Goal: Information Seeking & Learning: Check status

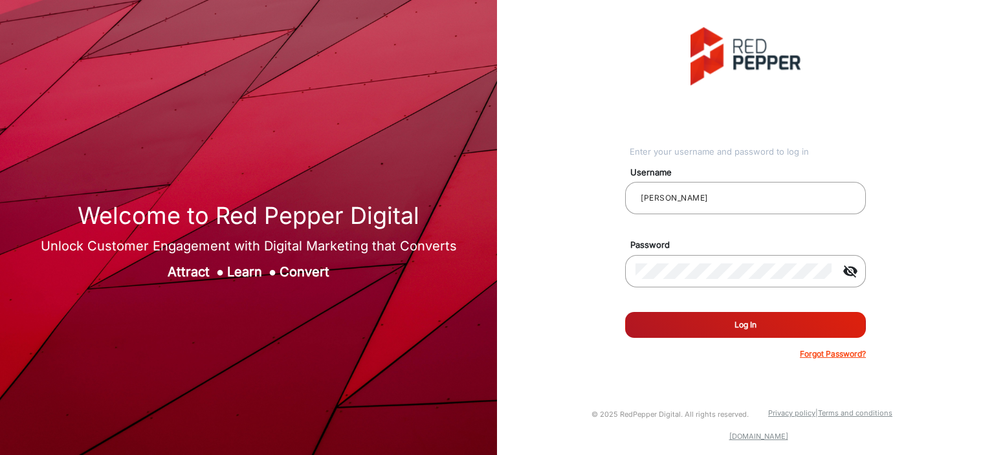
click at [681, 333] on button "Log In" at bounding box center [745, 325] width 241 height 26
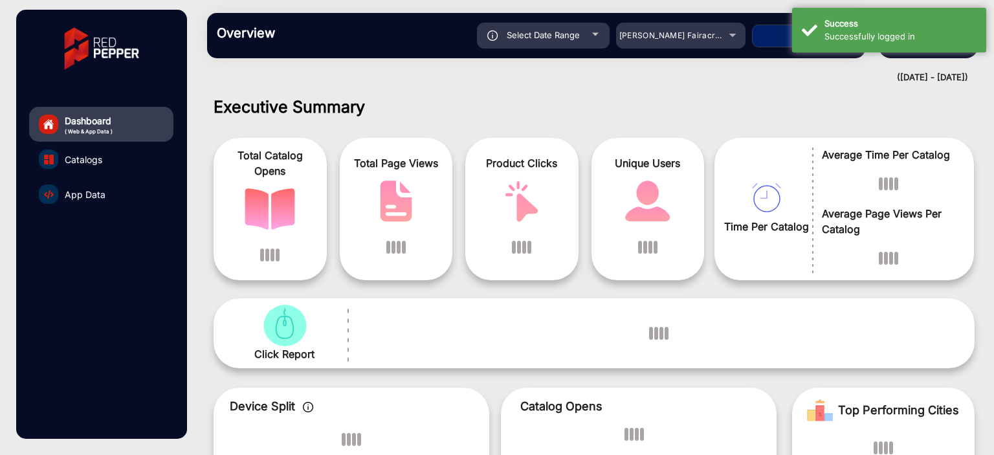
scroll to position [10, 0]
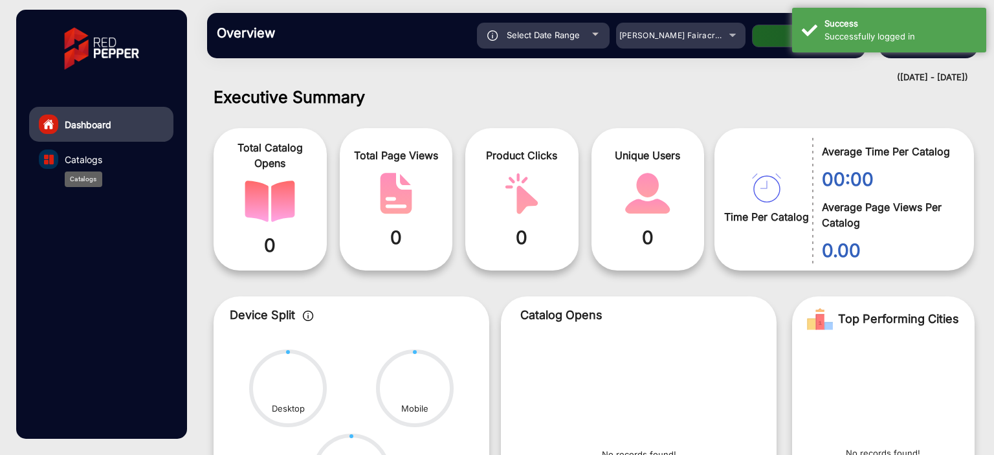
click at [82, 160] on span "Catalogs" at bounding box center [84, 160] width 38 height 14
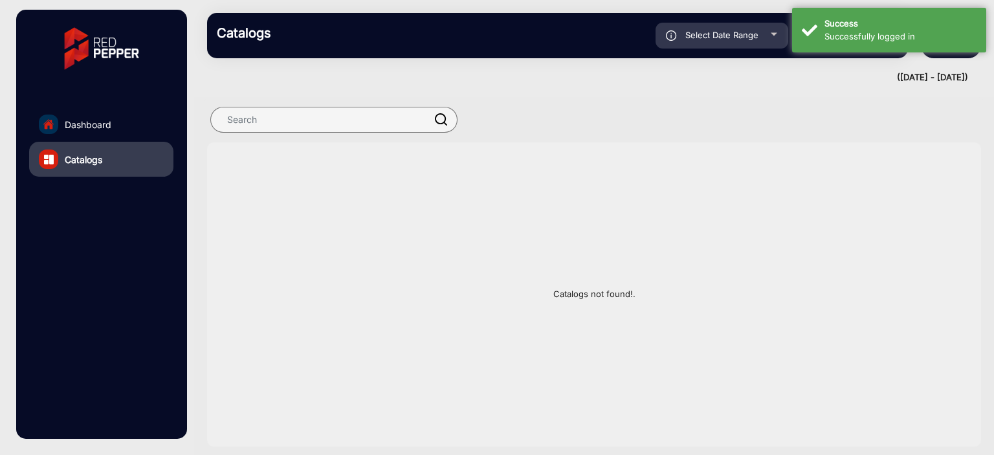
click at [727, 38] on span "Select Date Range" at bounding box center [721, 35] width 73 height 10
type input "[DATE]"
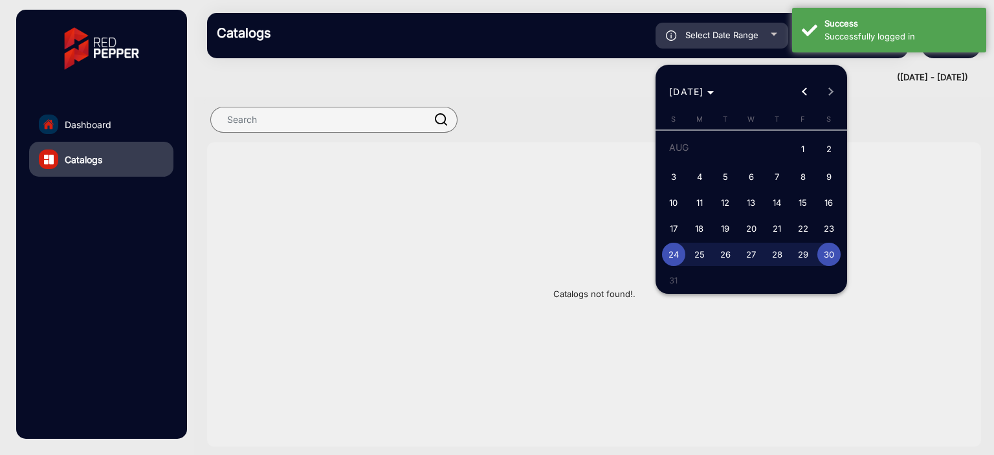
click at [109, 116] on div at bounding box center [497, 227] width 994 height 455
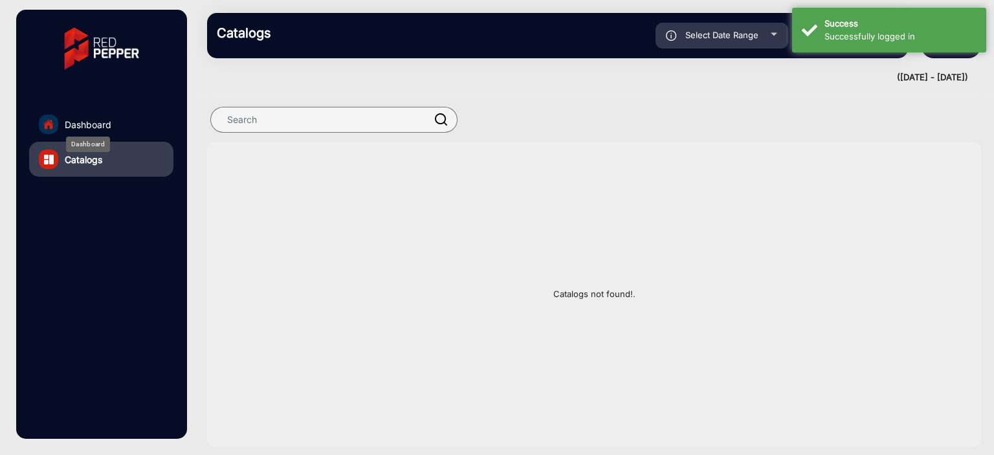
click at [109, 119] on span "Dashboard" at bounding box center [88, 125] width 47 height 14
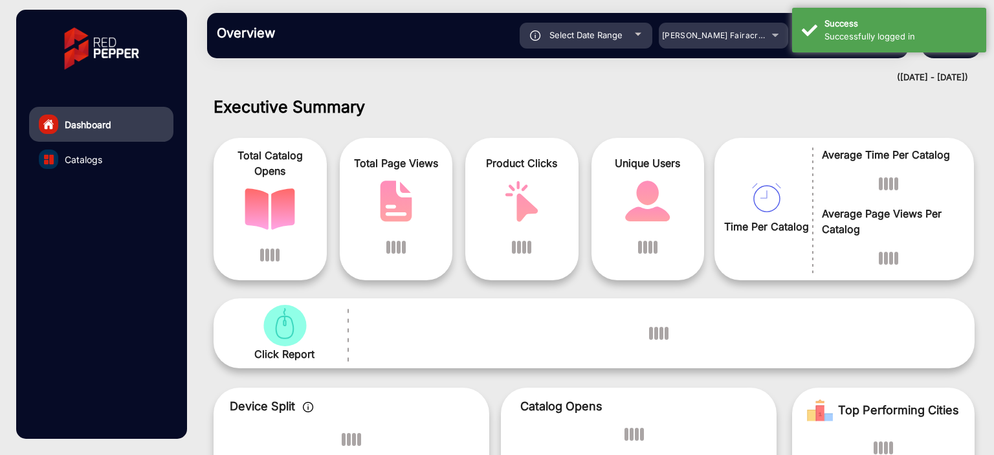
scroll to position [10, 0]
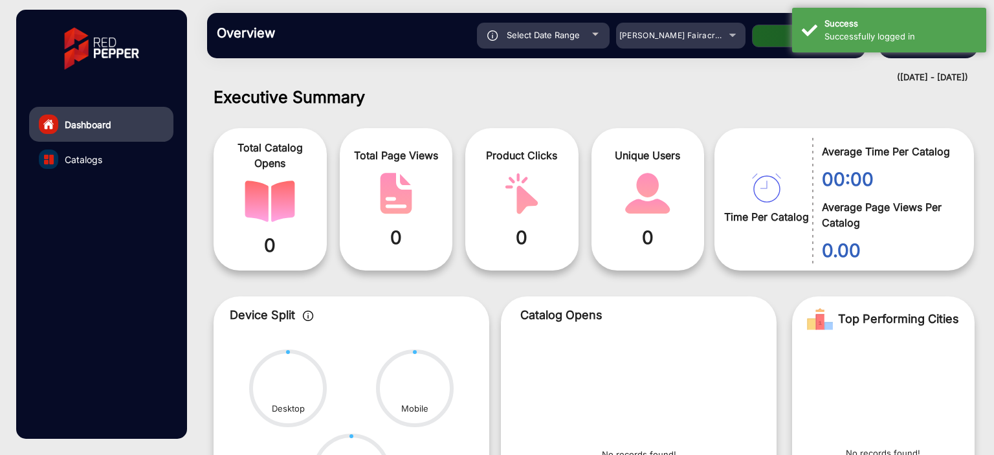
click at [709, 17] on div "Overview Reports Understand what makes your customers tick and learn how they a…" at bounding box center [536, 35] width 658 height 45
click at [704, 36] on span "[PERSON_NAME] Fairacre Farms" at bounding box center [683, 35] width 128 height 10
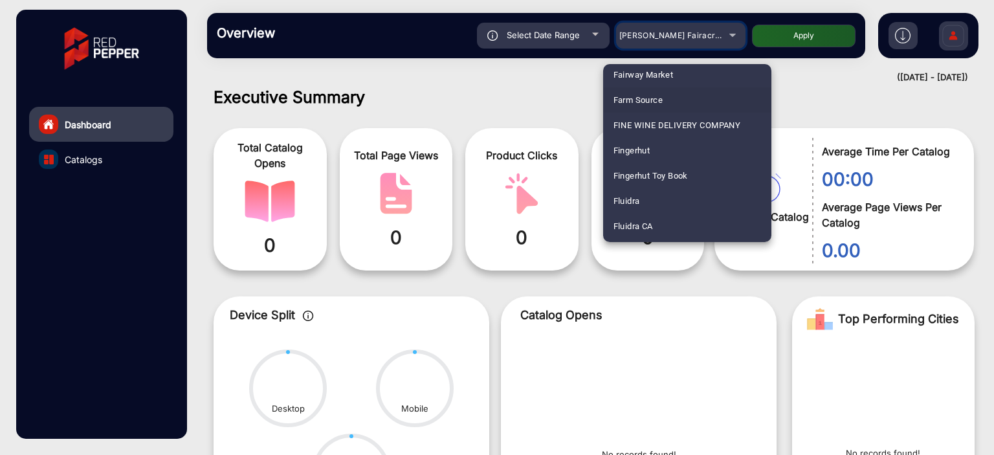
scroll to position [1585, 0]
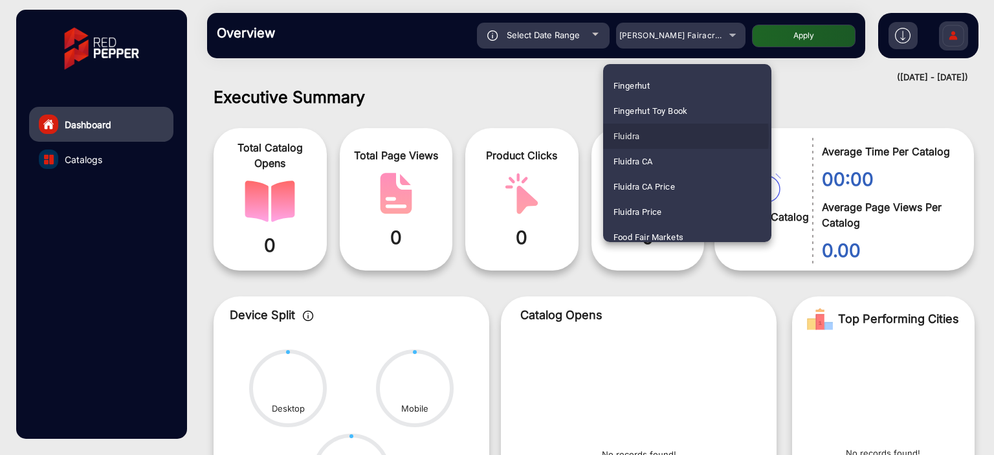
click at [666, 136] on mat-option "Fluidra" at bounding box center [687, 136] width 168 height 25
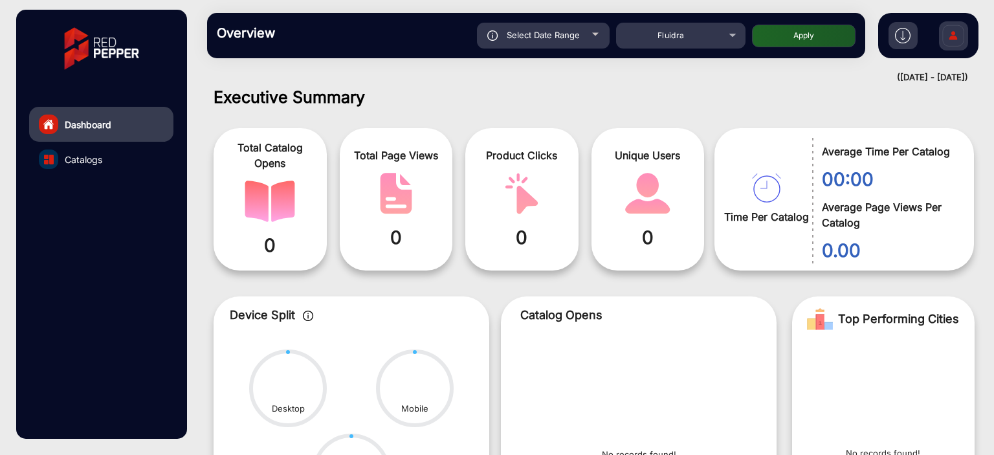
click at [770, 45] on button "Apply" at bounding box center [803, 36] width 103 height 23
type input "[DATE]"
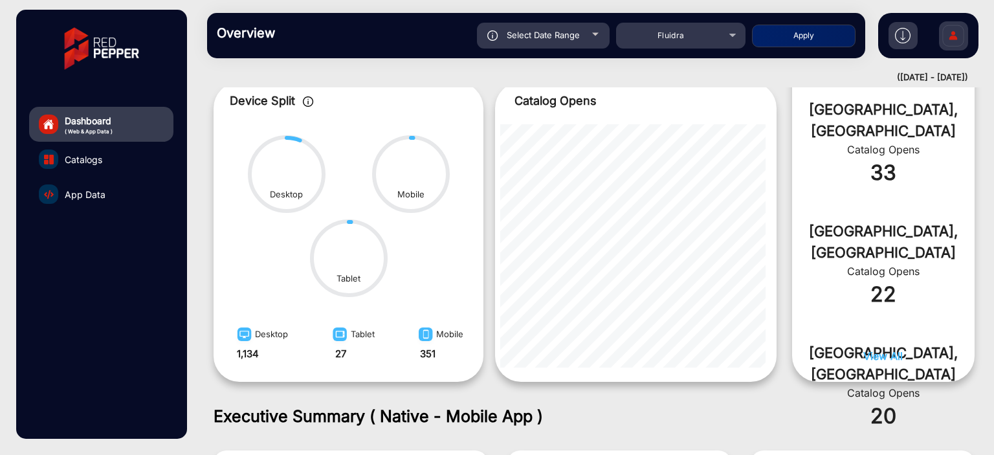
scroll to position [721, 0]
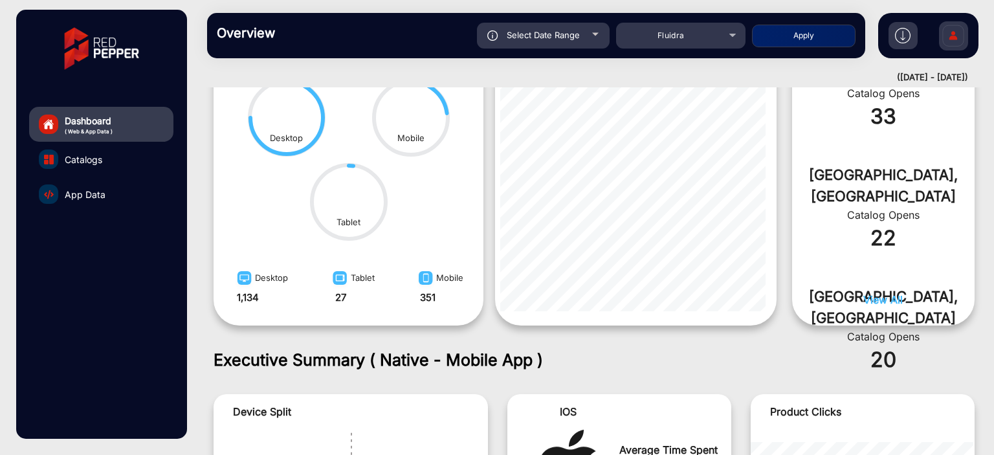
click at [111, 166] on link "Catalogs" at bounding box center [101, 159] width 144 height 35
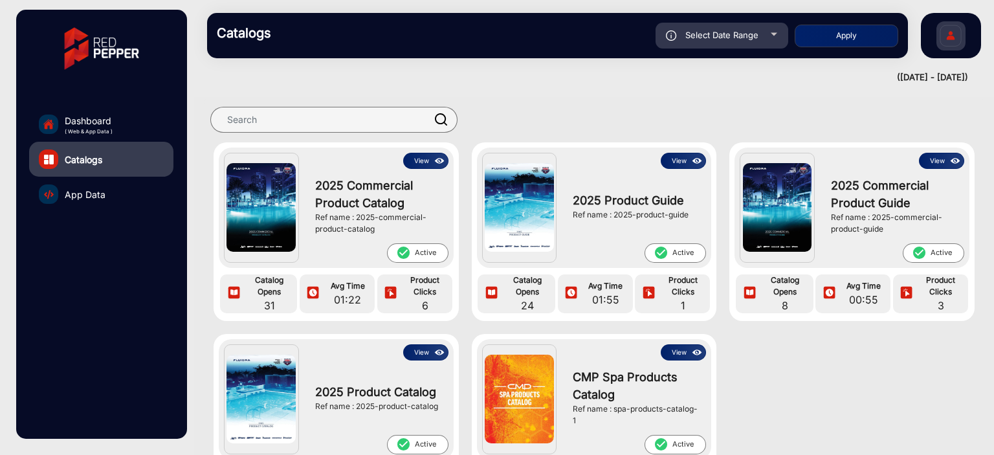
click at [421, 165] on button "View" at bounding box center [425, 161] width 45 height 16
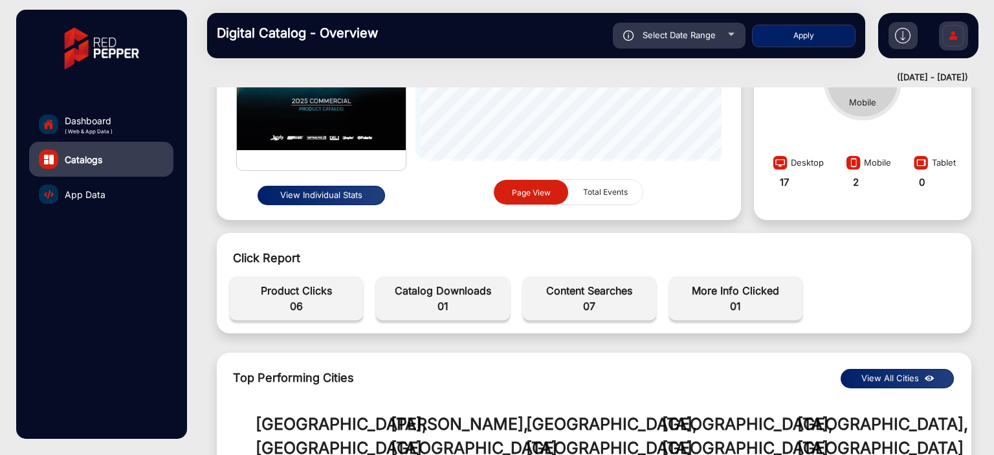
scroll to position [139, 0]
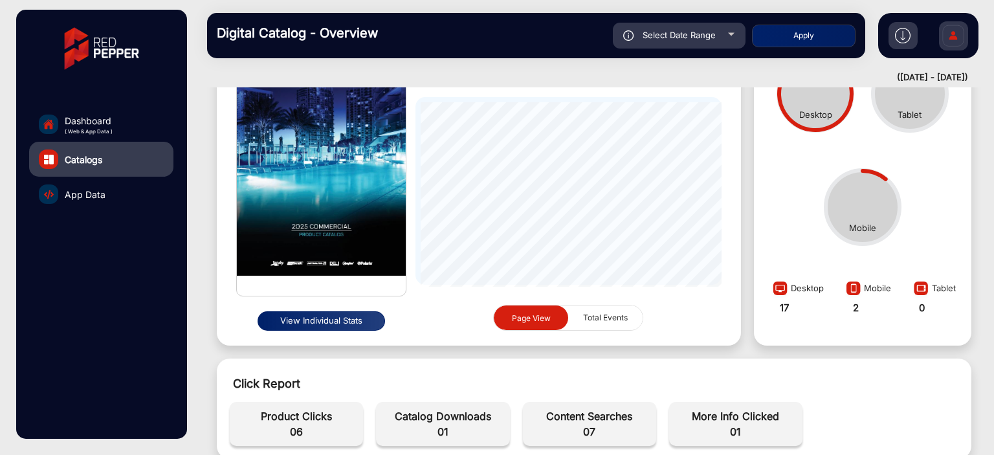
click at [296, 320] on button "View Individual Stats" at bounding box center [320, 320] width 127 height 19
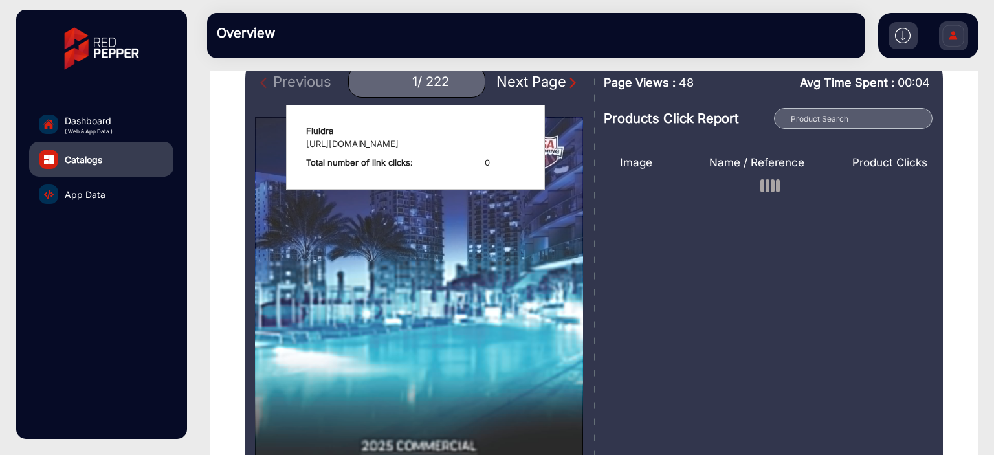
scroll to position [139, 0]
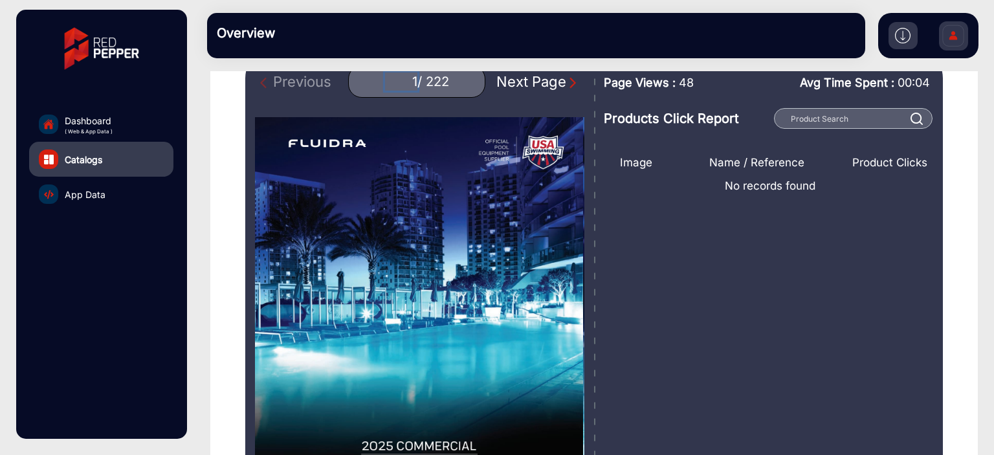
click at [406, 78] on input "1" at bounding box center [401, 81] width 32 height 18
type input "40"
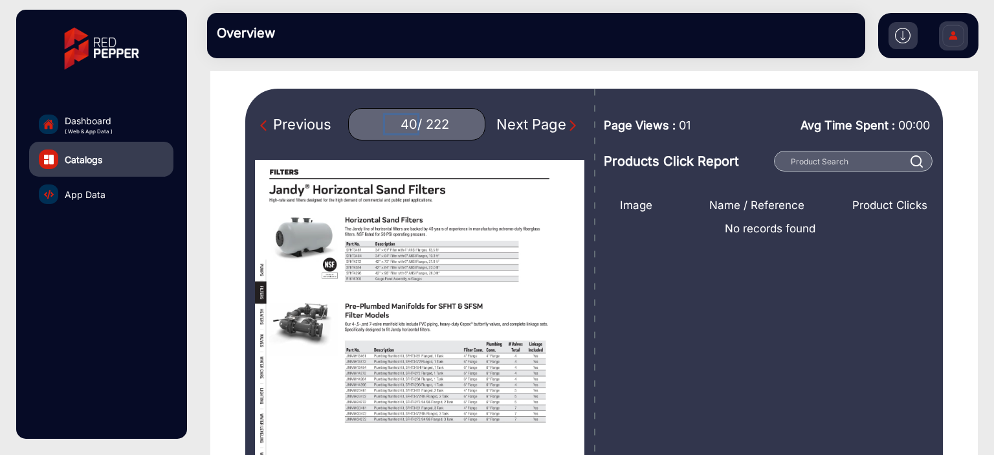
scroll to position [74, 0]
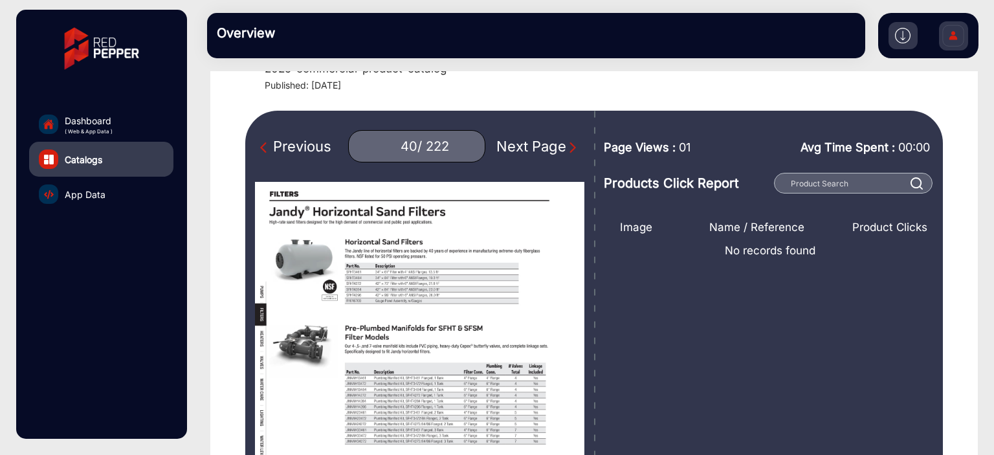
click at [79, 199] on span "App Data" at bounding box center [85, 195] width 41 height 14
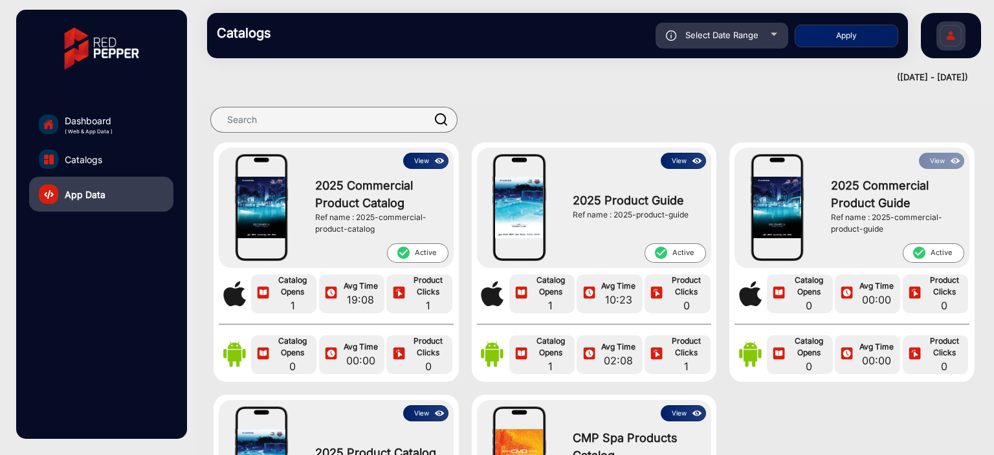
click at [450, 168] on div "View 2025 Commercial Product Catalog Ref name : 2025-commercial-product-catalog…" at bounding box center [336, 207] width 235 height 120
click at [419, 155] on button "View" at bounding box center [425, 161] width 45 height 16
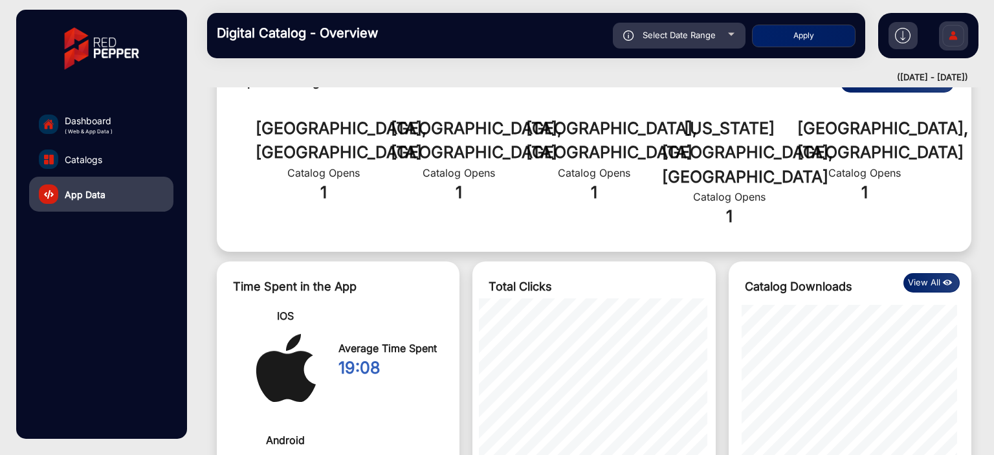
scroll to position [455, 0]
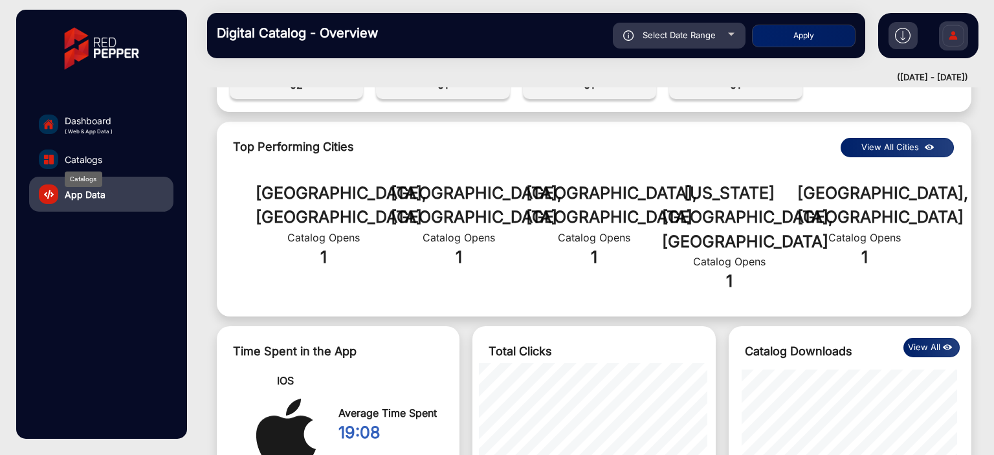
click at [91, 161] on span "Catalogs" at bounding box center [84, 160] width 38 height 14
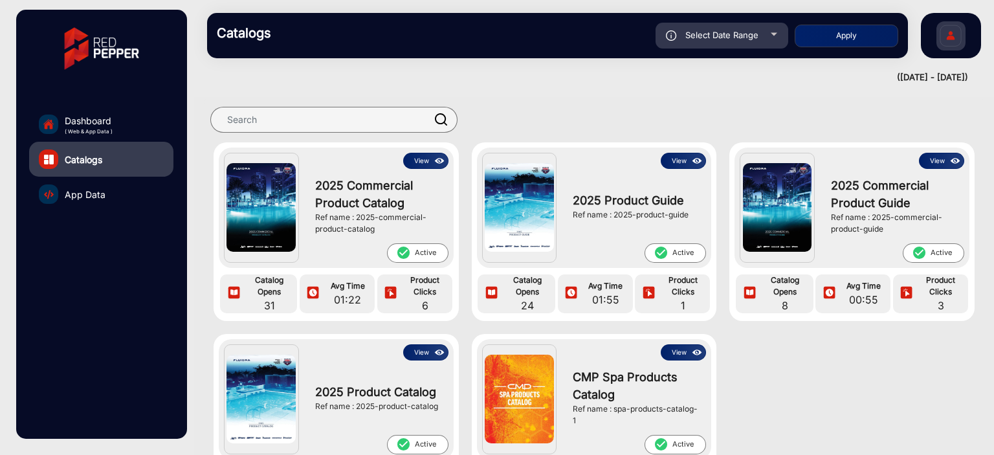
click at [432, 165] on img at bounding box center [439, 161] width 15 height 14
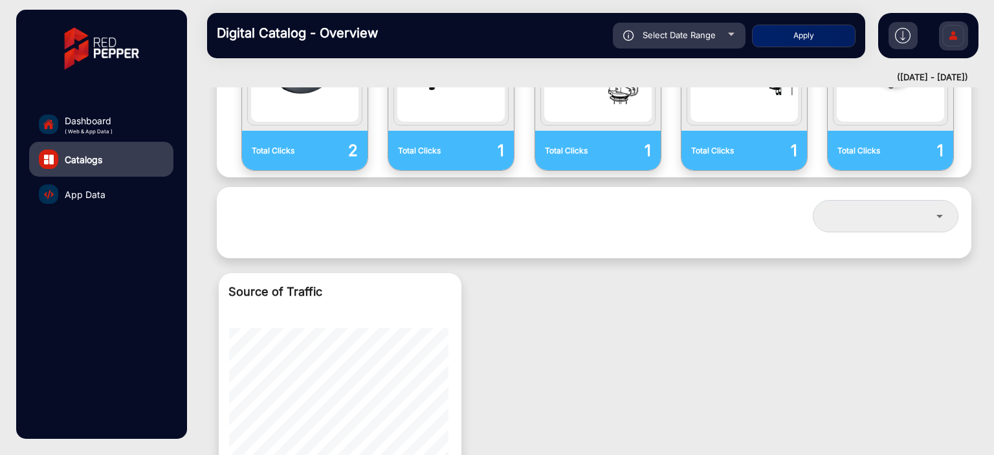
scroll to position [702, 0]
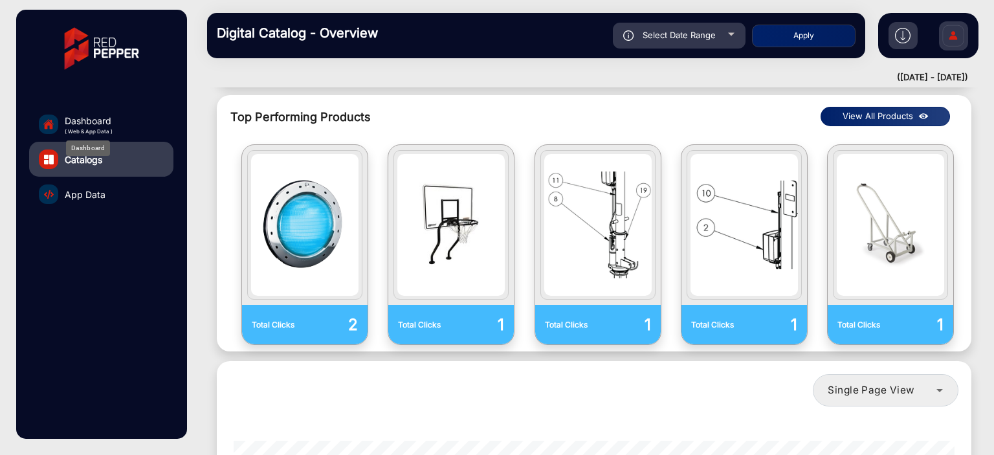
click at [102, 125] on span "Dashboard" at bounding box center [89, 121] width 48 height 14
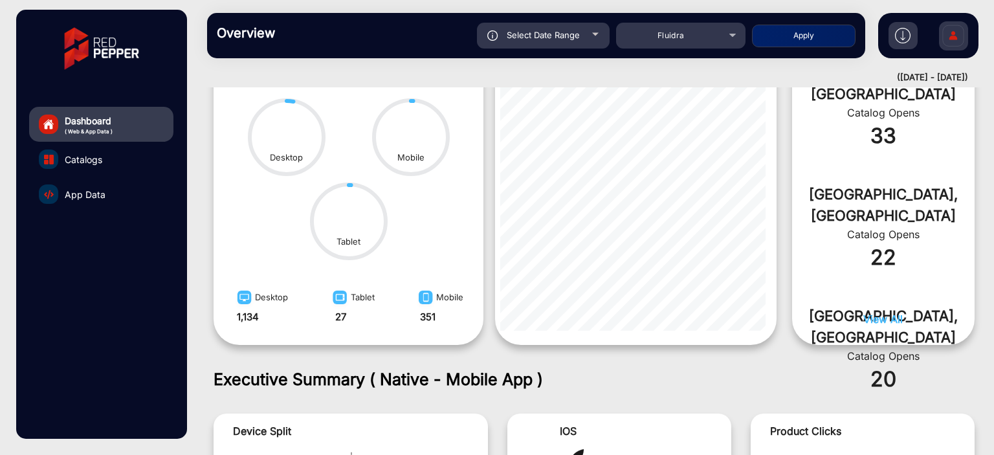
scroll to position [10, 0]
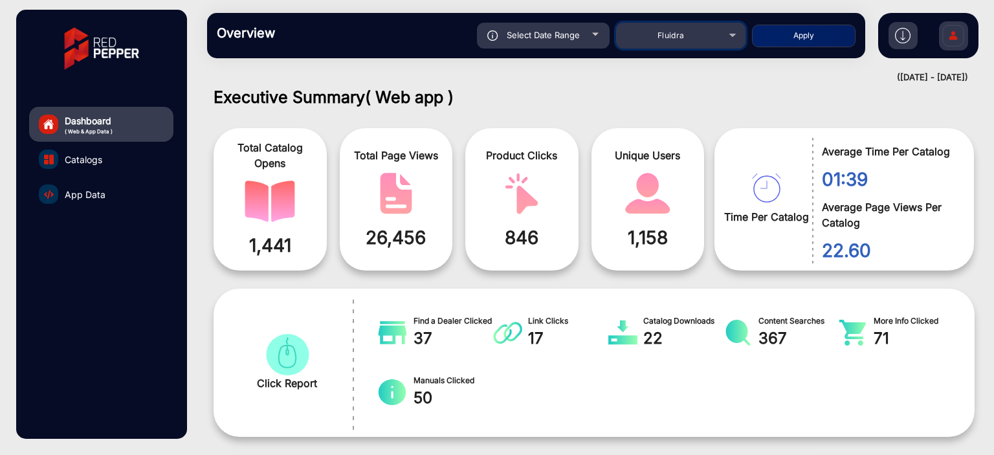
click at [686, 43] on mat-select "Fluidra" at bounding box center [680, 36] width 129 height 26
click at [710, 41] on div "Fluidra" at bounding box center [670, 36] width 103 height 16
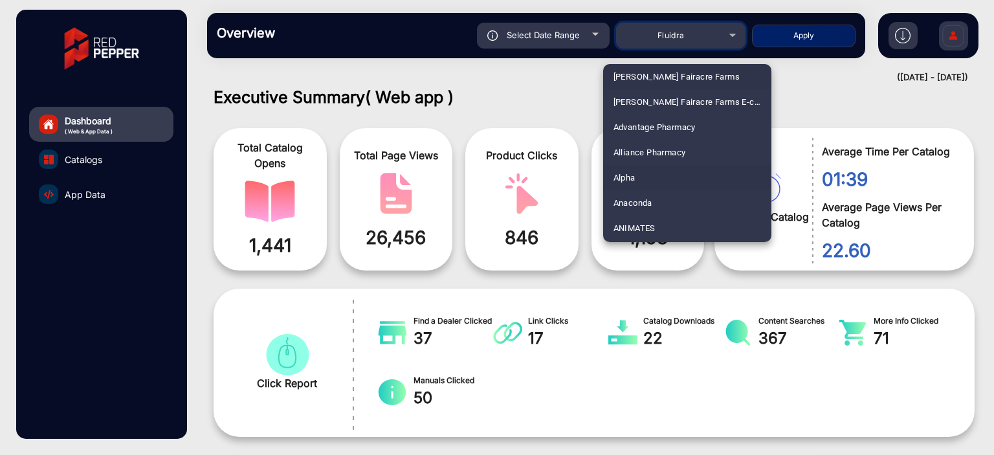
scroll to position [135, 0]
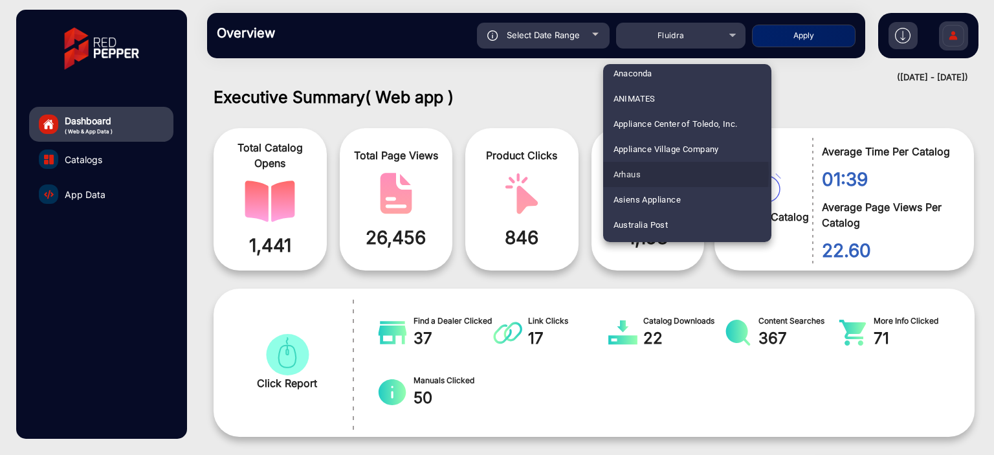
click at [652, 173] on mat-option "Arhaus" at bounding box center [687, 174] width 168 height 25
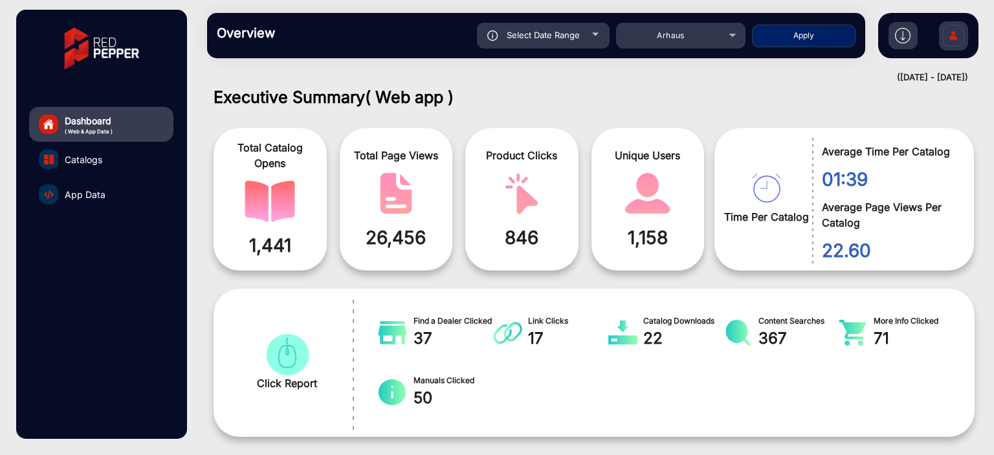
click at [792, 38] on button "Apply" at bounding box center [803, 36] width 103 height 23
type input "[DATE]"
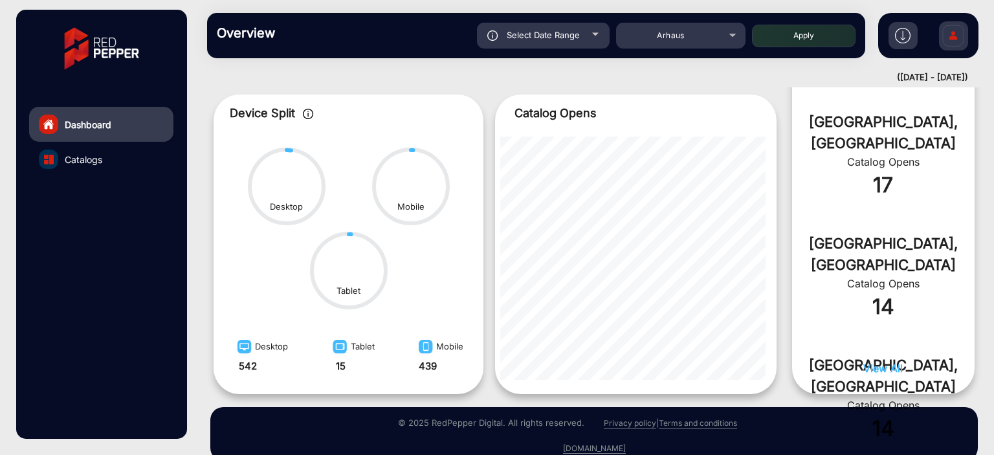
scroll to position [613, 0]
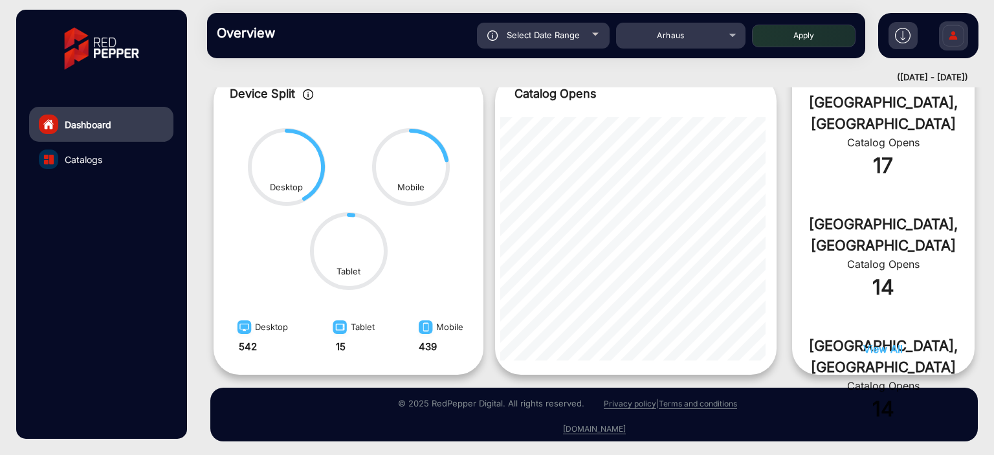
click at [118, 158] on link "Catalogs" at bounding box center [101, 159] width 144 height 35
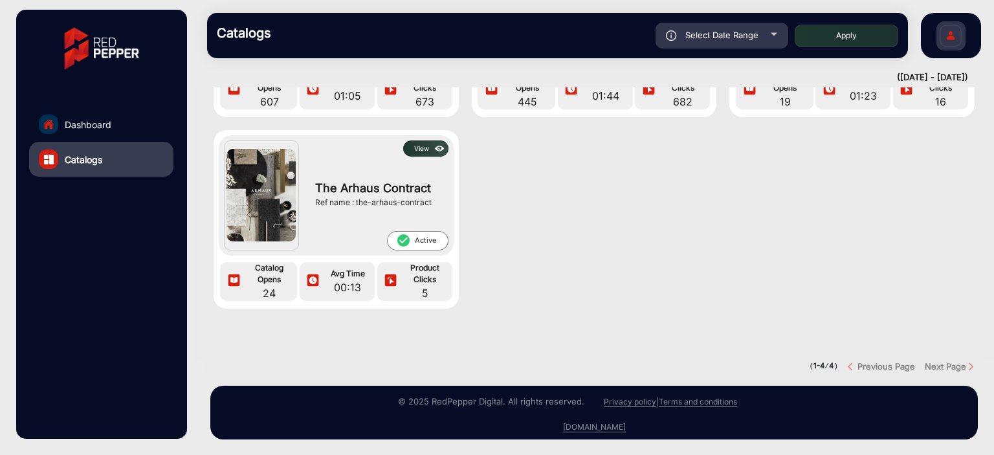
scroll to position [149, 0]
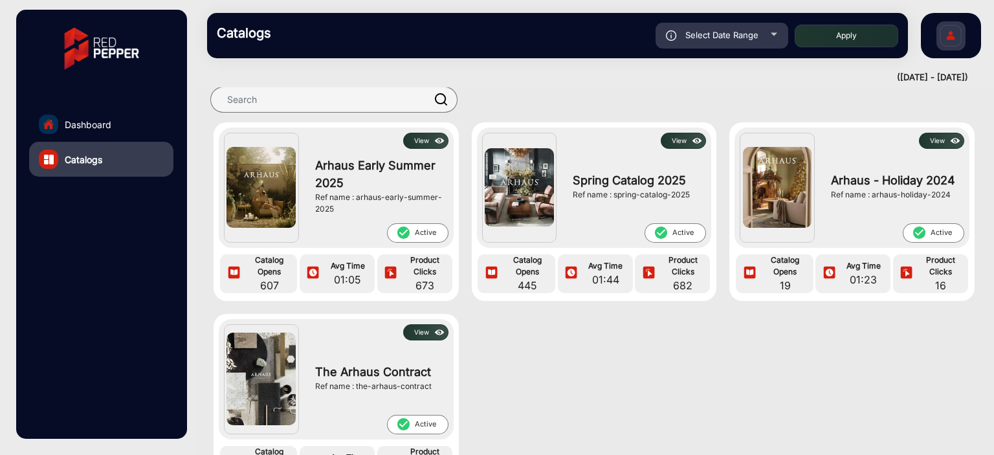
drag, startPoint x: 417, startPoint y: 120, endPoint x: 415, endPoint y: 136, distance: 16.9
click at [416, 126] on section "View Arhaus Early Summer 2025 Ref name : arhaus-early-summer-2025 check_circle …" at bounding box center [594, 310] width 780 height 467
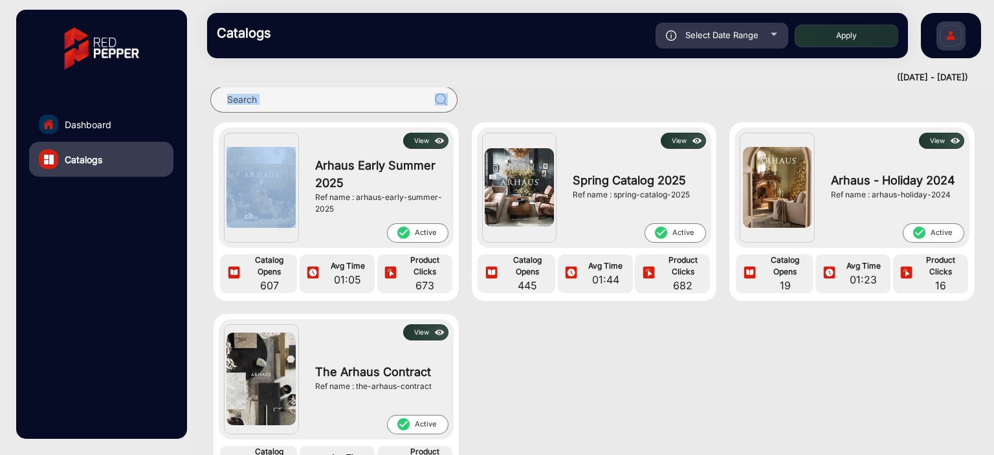
click at [415, 136] on button "View" at bounding box center [425, 141] width 45 height 16
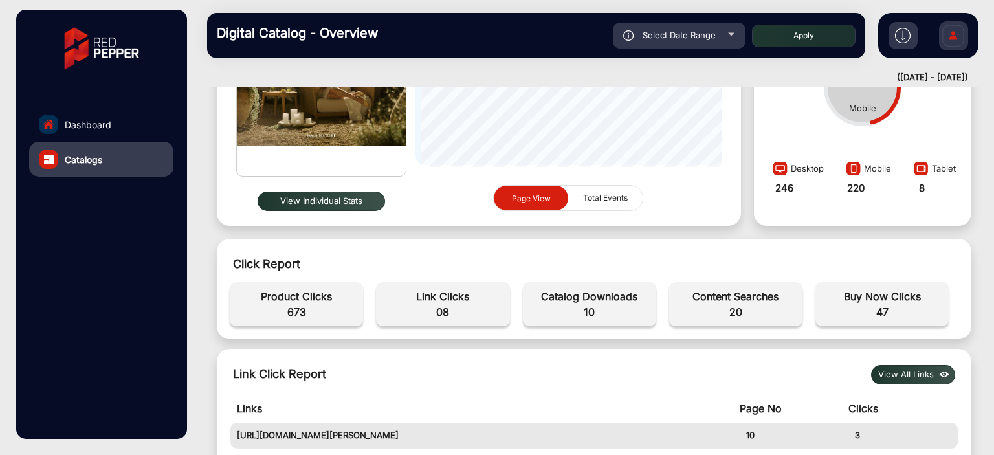
click at [342, 200] on button "View Individual Stats" at bounding box center [320, 200] width 127 height 19
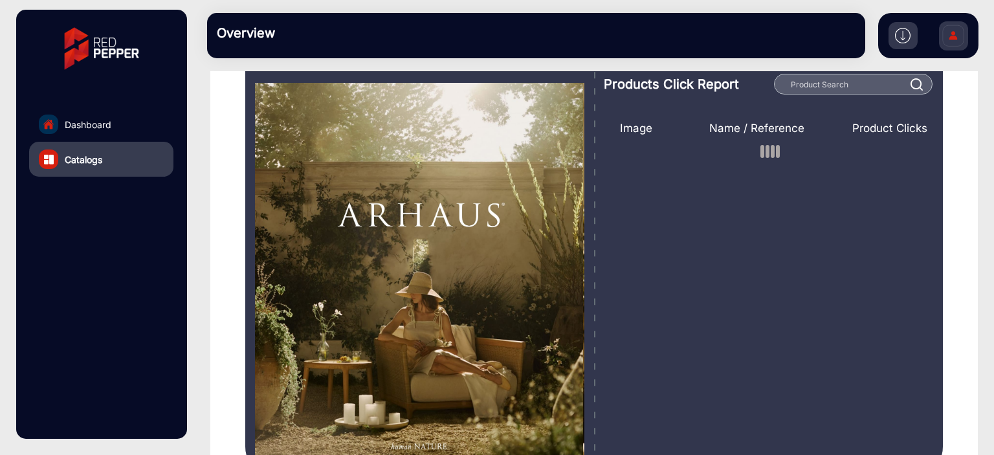
scroll to position [65, 0]
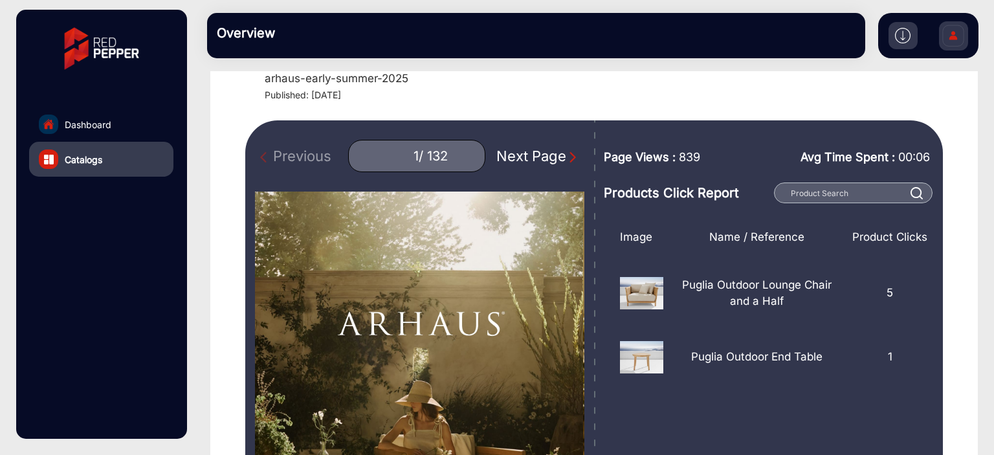
click at [114, 124] on link "Dashboard" at bounding box center [101, 124] width 144 height 35
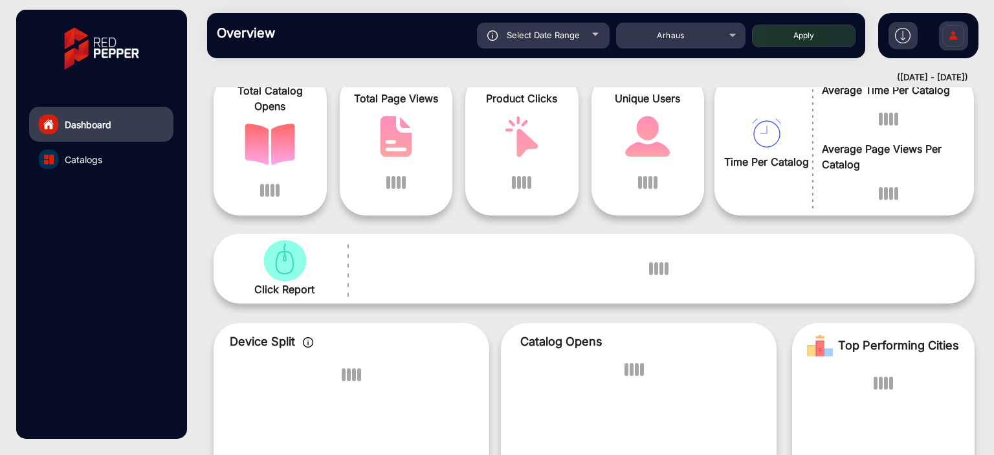
scroll to position [10, 0]
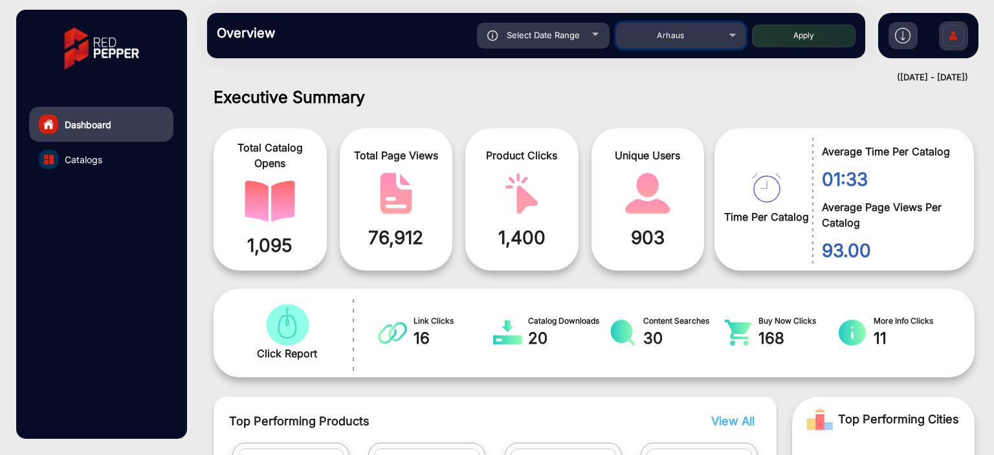
click at [706, 35] on div "Arhaus" at bounding box center [670, 36] width 103 height 16
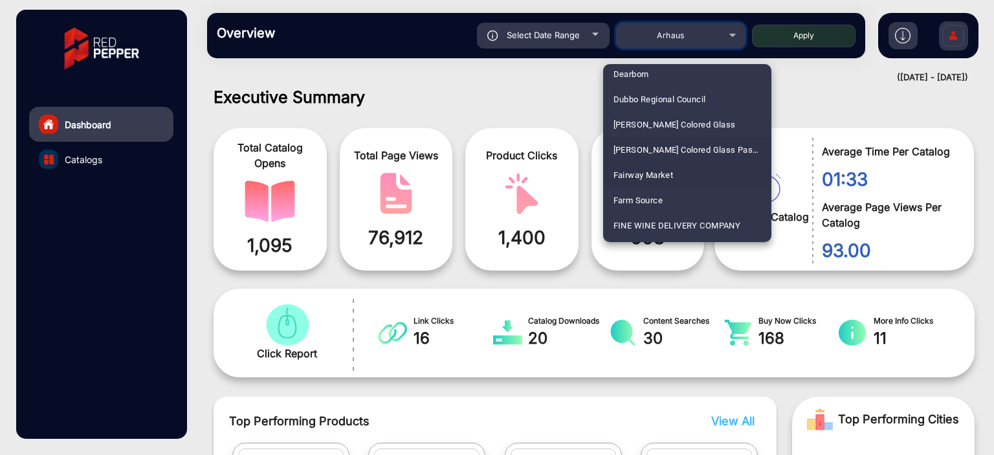
scroll to position [1496, 0]
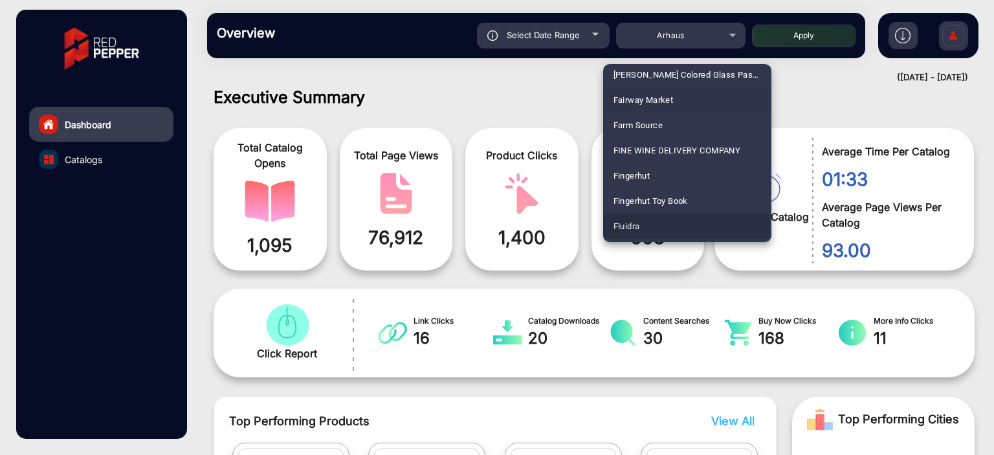
click at [647, 219] on mat-option "Fluidra" at bounding box center [687, 225] width 168 height 25
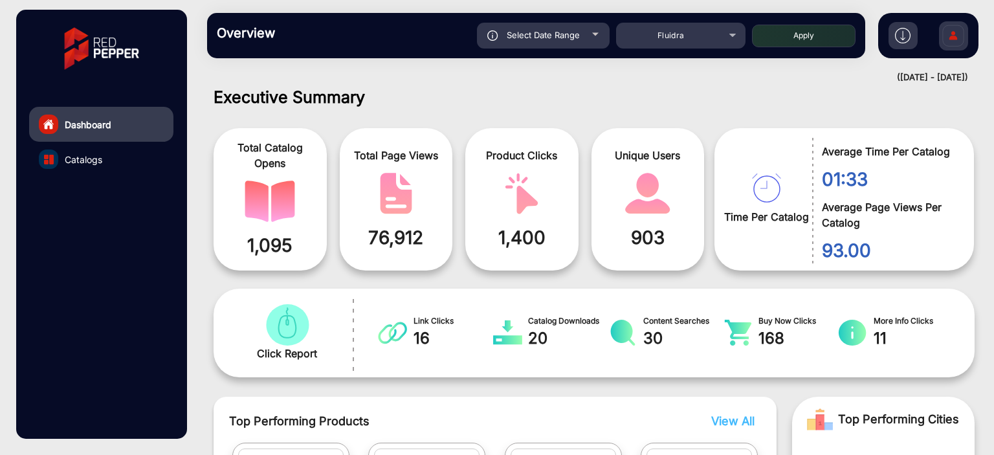
click at [781, 33] on button "Apply" at bounding box center [803, 36] width 103 height 23
type input "[DATE]"
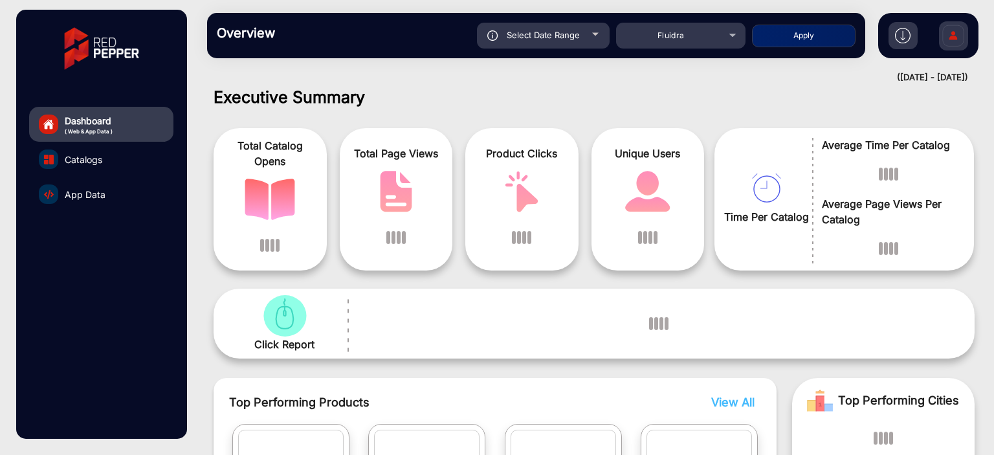
click at [129, 204] on link "App Data" at bounding box center [101, 194] width 144 height 35
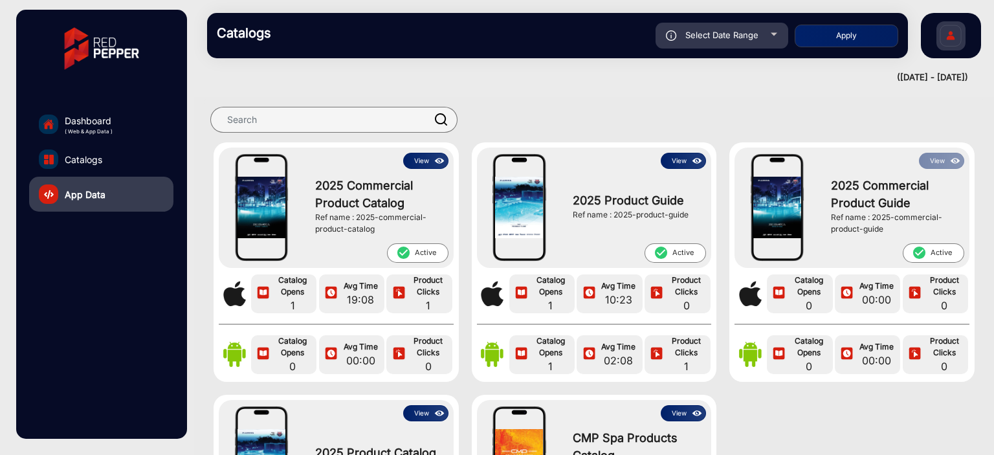
click at [437, 161] on img at bounding box center [439, 161] width 15 height 14
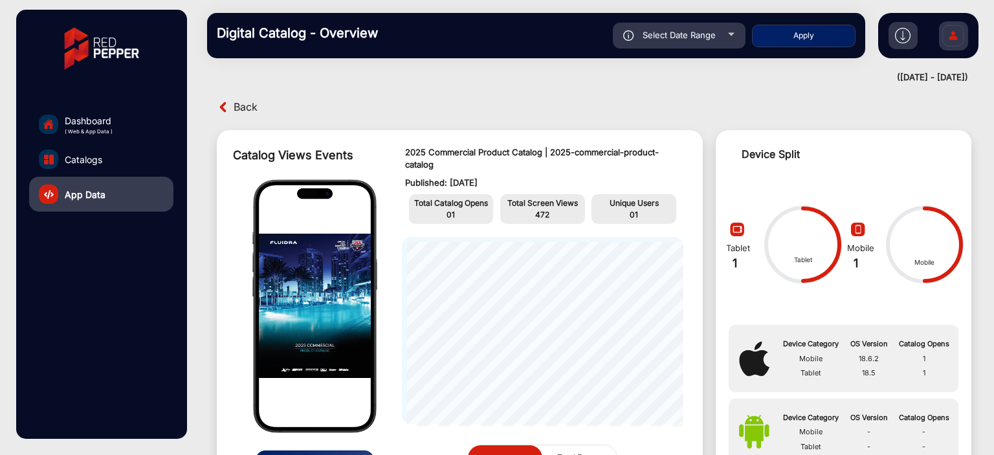
click at [257, 108] on span "Back" at bounding box center [246, 107] width 24 height 20
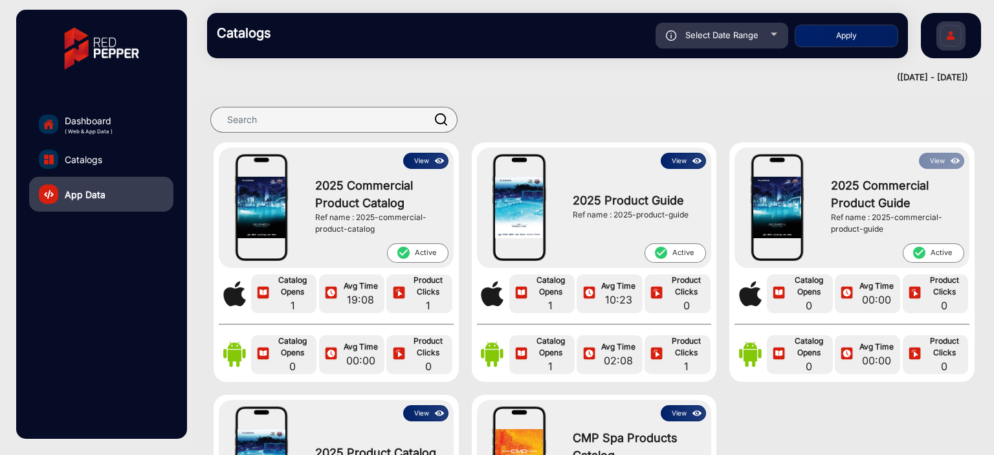
click at [430, 164] on button "View" at bounding box center [425, 161] width 45 height 16
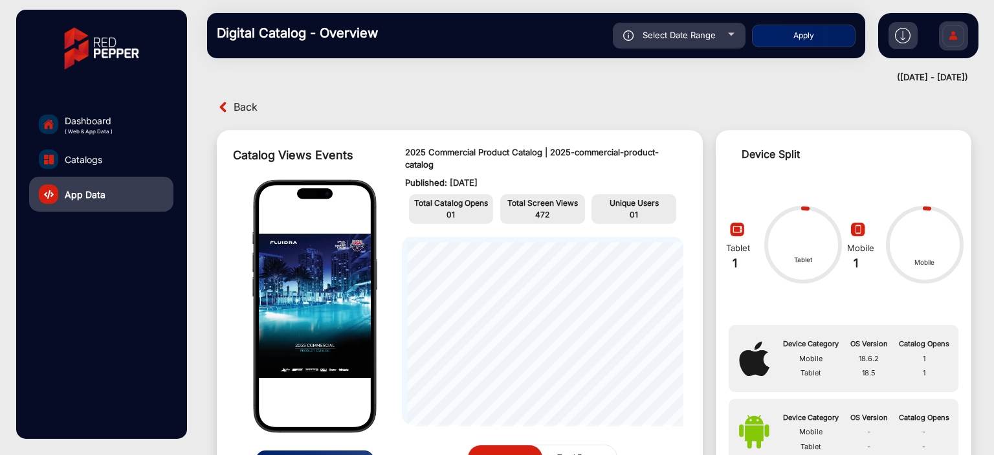
scroll to position [10, 0]
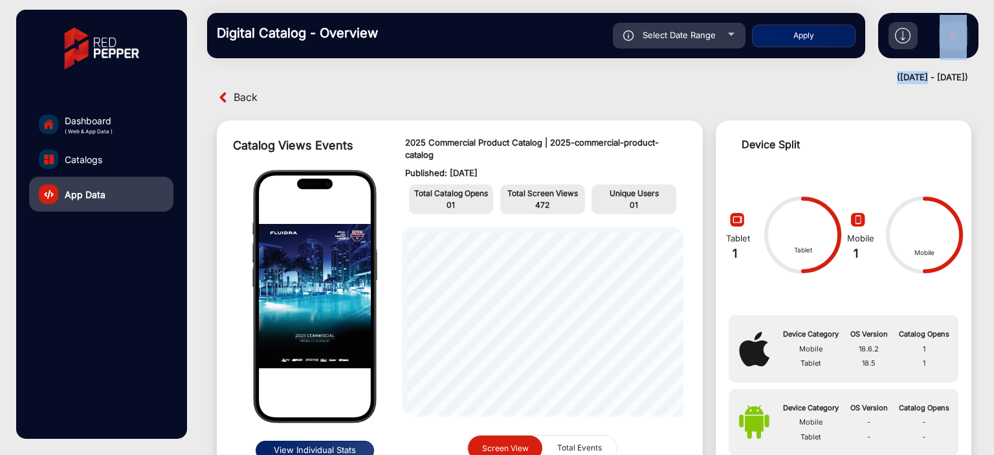
drag, startPoint x: 975, startPoint y: 74, endPoint x: 867, endPoint y: 86, distance: 108.0
click at [876, 82] on mat-drawer-content "Digital Catalog - Overview Select Date Range [DATE] [DATE] – [DATE] [DATE] Flui…" at bounding box center [594, 227] width 800 height 455
click at [867, 87] on div "Back" at bounding box center [594, 97] width 780 height 20
click at [105, 123] on span "Dashboard" at bounding box center [89, 121] width 48 height 14
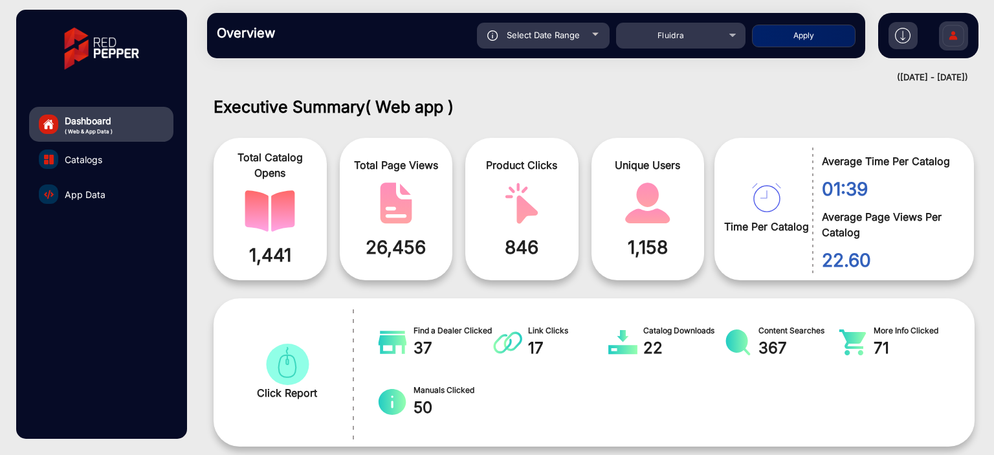
drag, startPoint x: 862, startPoint y: 180, endPoint x: 831, endPoint y: 184, distance: 30.6
click at [831, 184] on span "01:39" at bounding box center [888, 188] width 133 height 27
click at [906, 245] on div "22.60" at bounding box center [883, 257] width 142 height 34
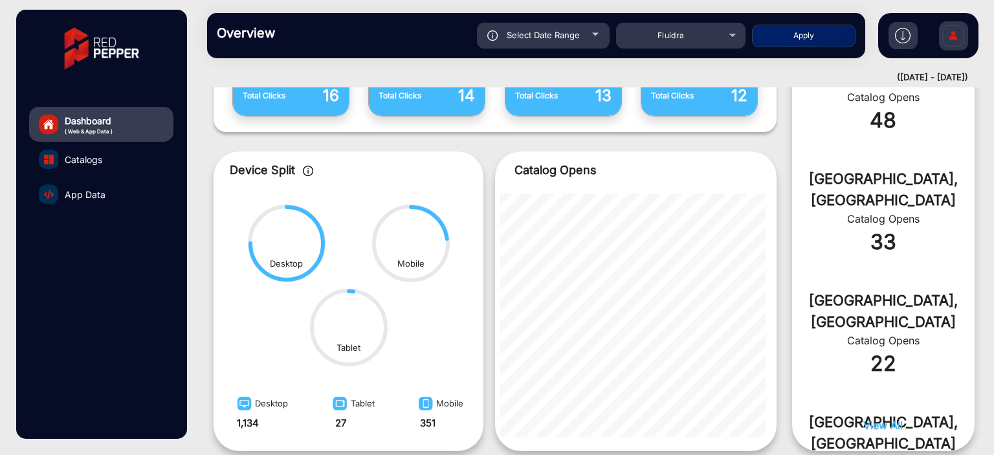
scroll to position [582, 0]
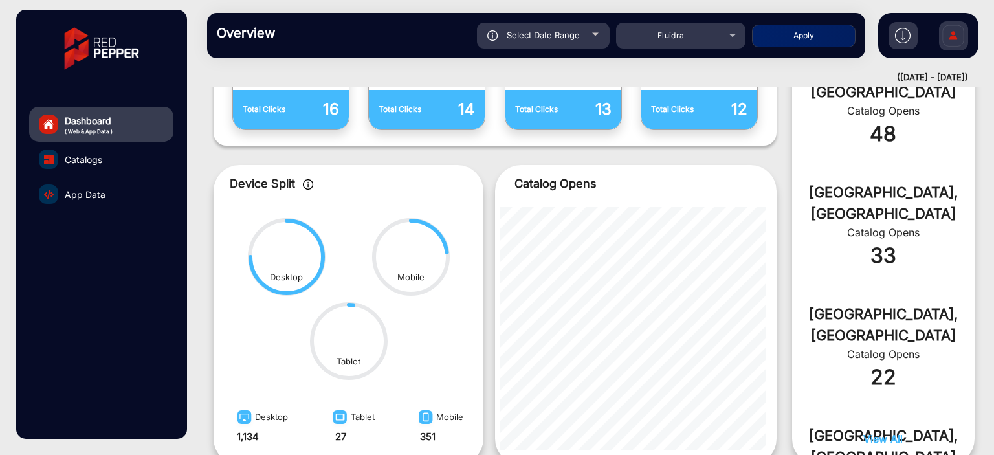
click at [111, 161] on link "Catalogs" at bounding box center [101, 159] width 144 height 35
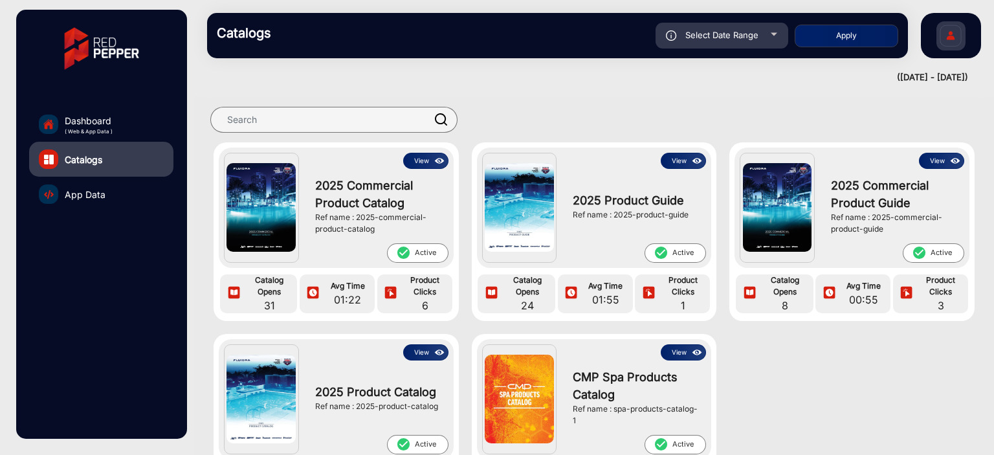
click at [417, 169] on div "2025 Commercial Product Catalog Ref name : 2025-commercial-product-catalog" at bounding box center [379, 206] width 140 height 74
click at [420, 162] on button "View" at bounding box center [425, 161] width 45 height 16
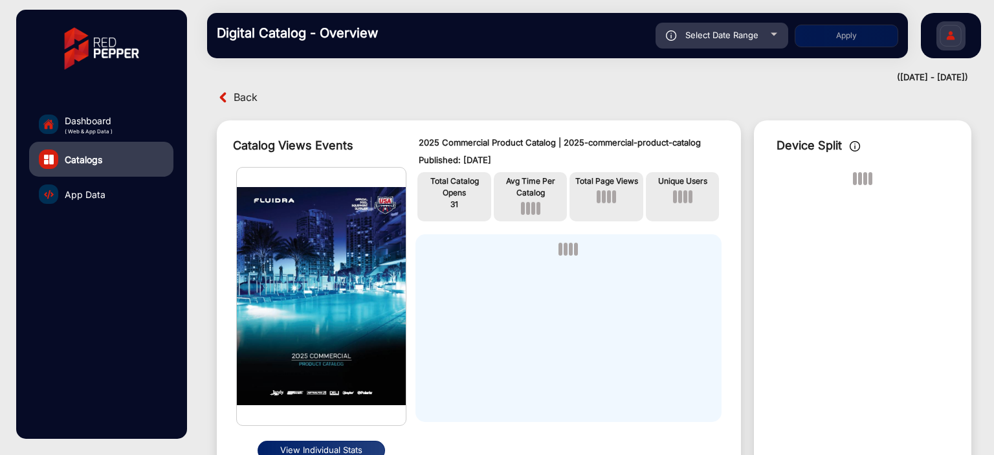
scroll to position [139, 0]
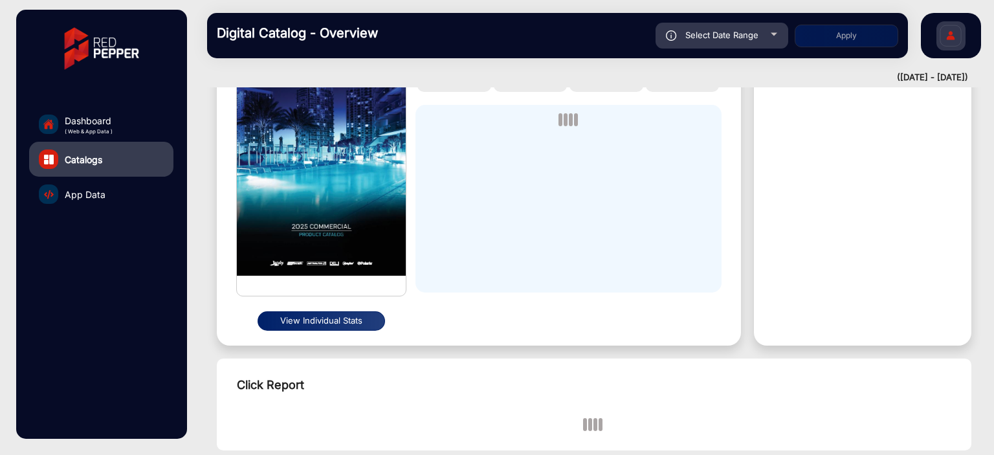
click at [355, 327] on button "View Individual Stats" at bounding box center [320, 320] width 127 height 19
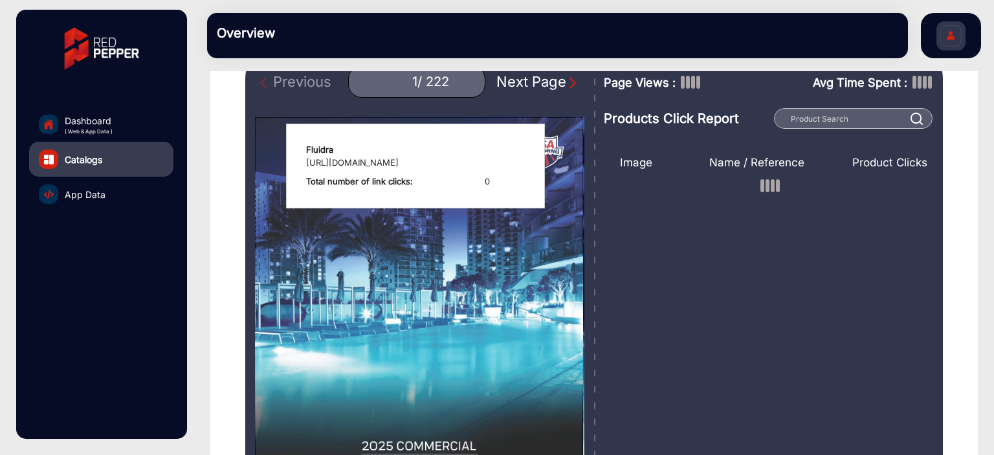
scroll to position [139, 0]
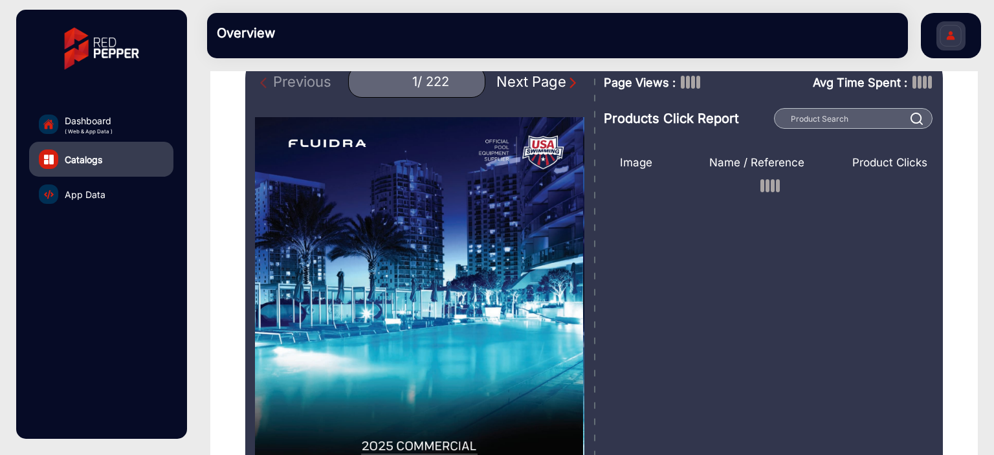
click at [549, 85] on div "Next Page" at bounding box center [537, 81] width 83 height 21
type input "2"
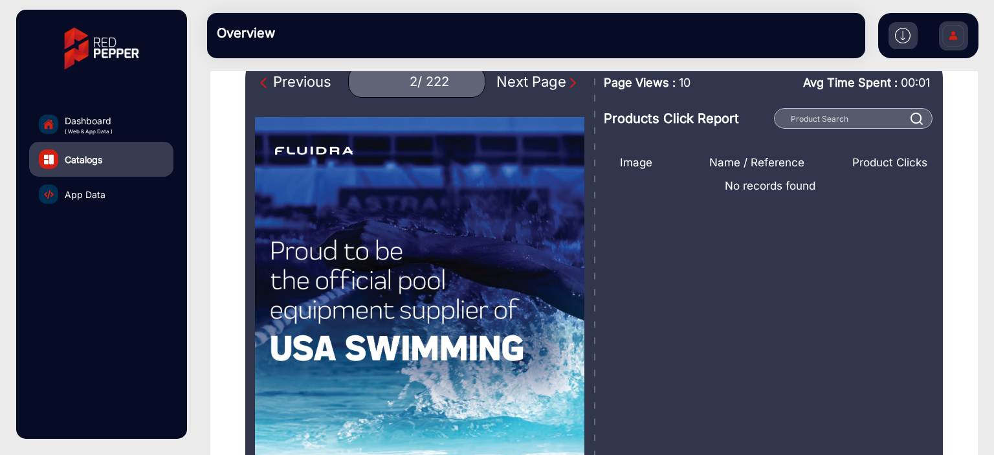
click at [112, 118] on link "Dashboard ( Web & App Data )" at bounding box center [101, 124] width 144 height 35
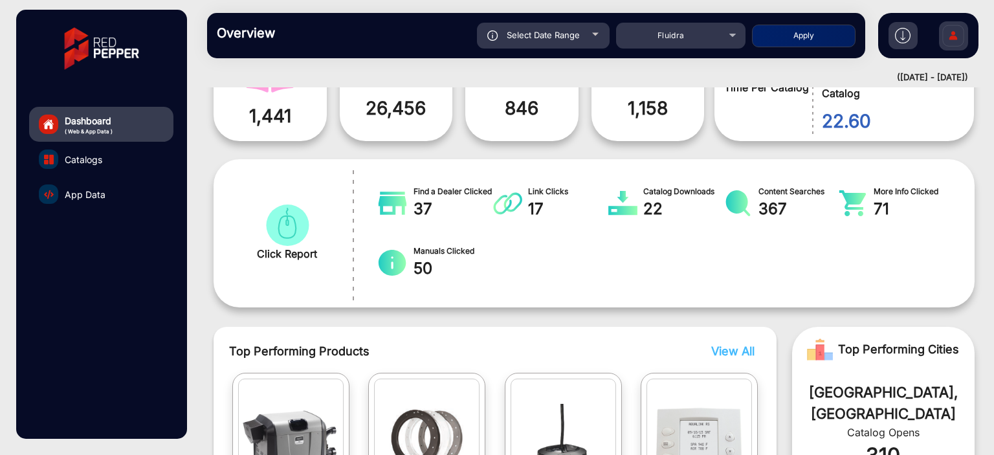
scroll to position [10, 0]
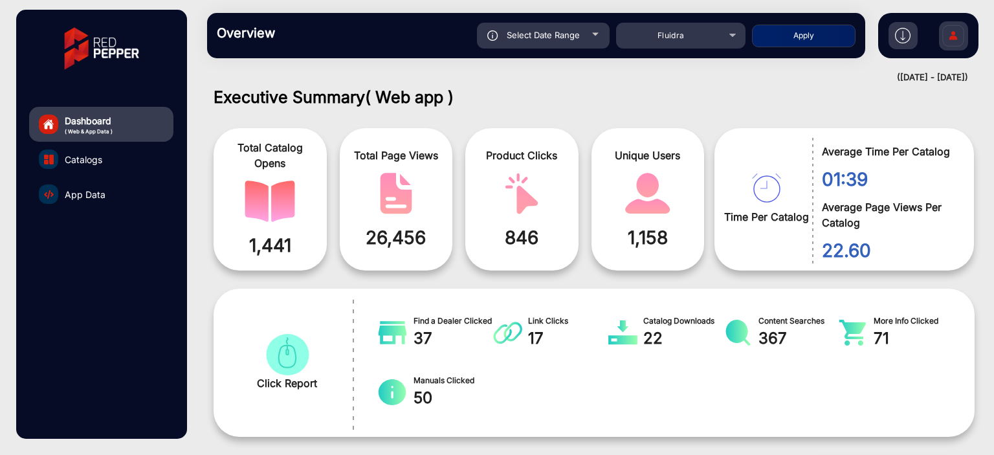
click at [129, 163] on link "Catalogs" at bounding box center [101, 159] width 144 height 35
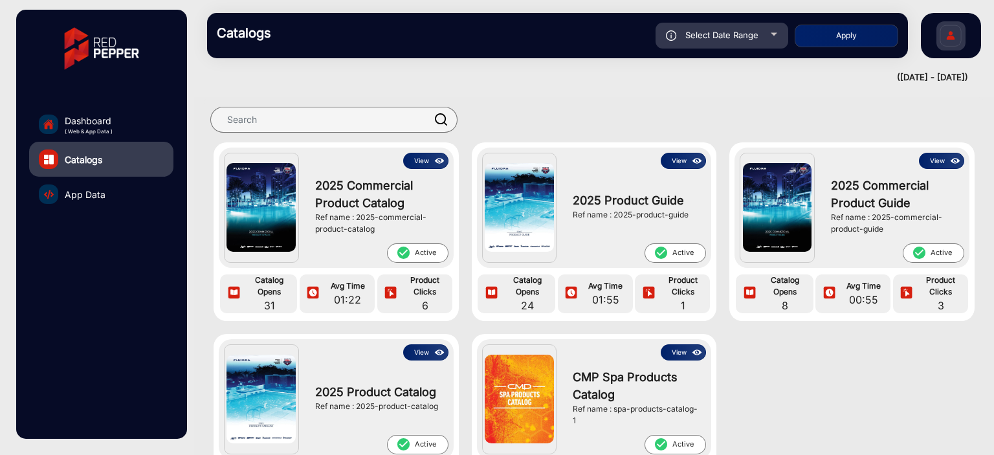
click at [434, 165] on img at bounding box center [439, 161] width 15 height 14
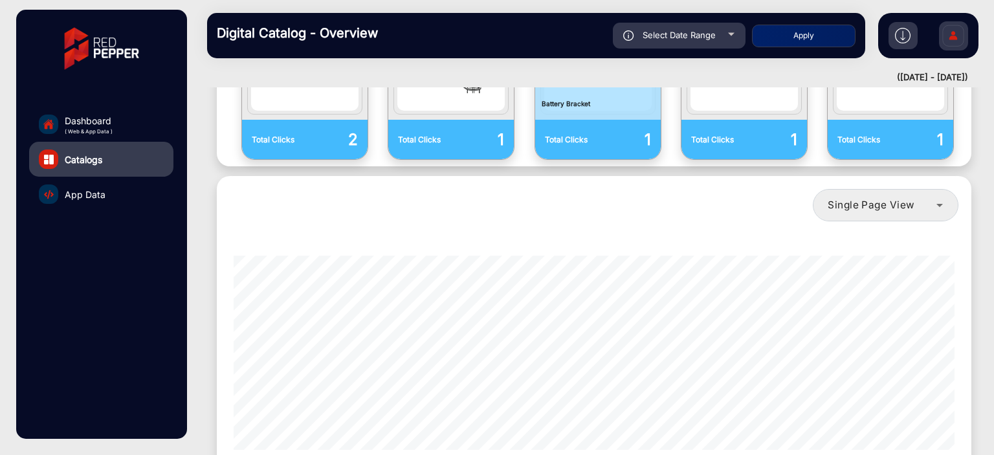
scroll to position [961, 0]
